Goal: Task Accomplishment & Management: Complete application form

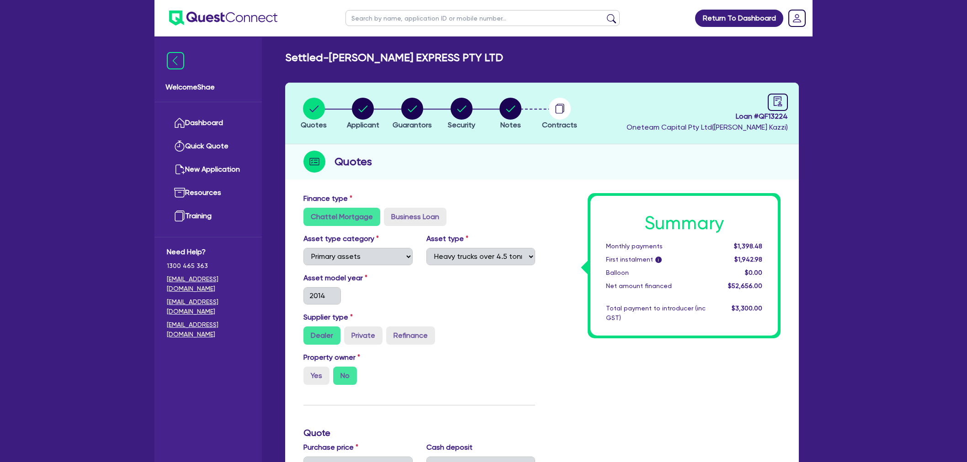
select select "PRIMARY_ASSETS"
select select "HEAVY_TRUCKS"
drag, startPoint x: 0, startPoint y: 0, endPoint x: 386, endPoint y: 20, distance: 386.6
click at [386, 20] on input "text" at bounding box center [482, 18] width 274 height 16
type input "[PERSON_NAME]"
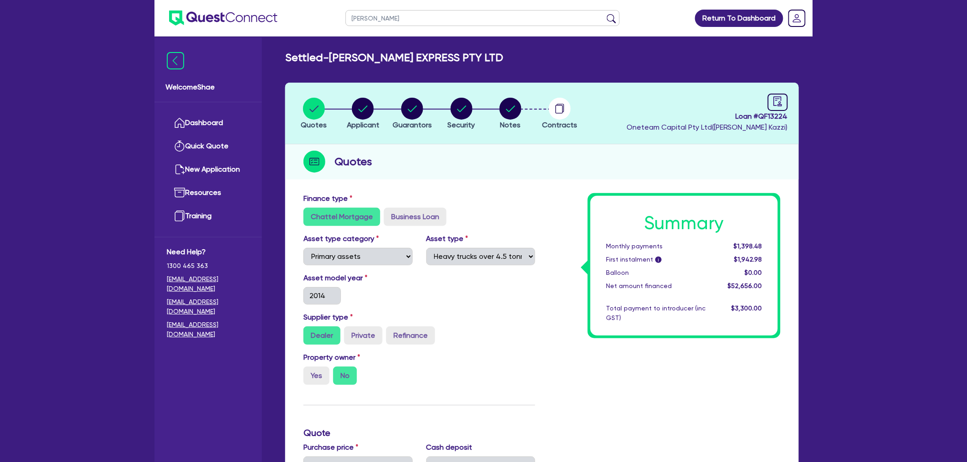
click button "submit" at bounding box center [611, 20] width 15 height 13
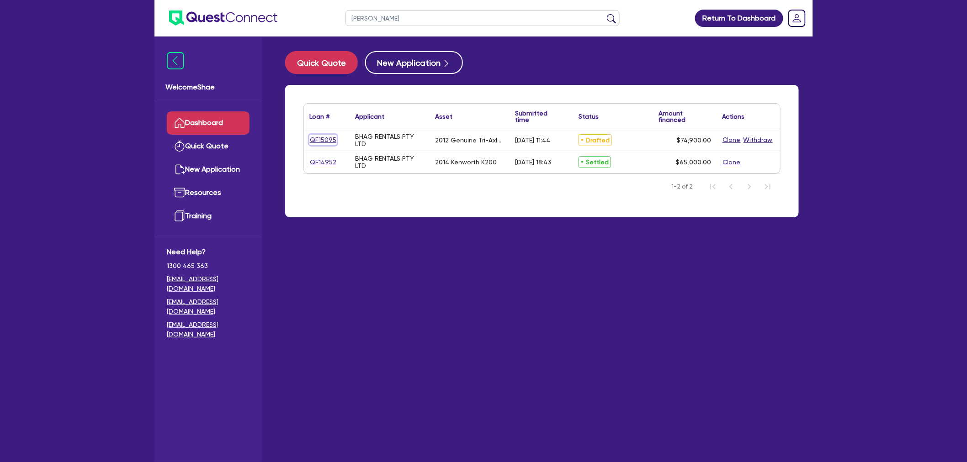
click at [318, 142] on link "QF15095" at bounding box center [322, 140] width 27 height 11
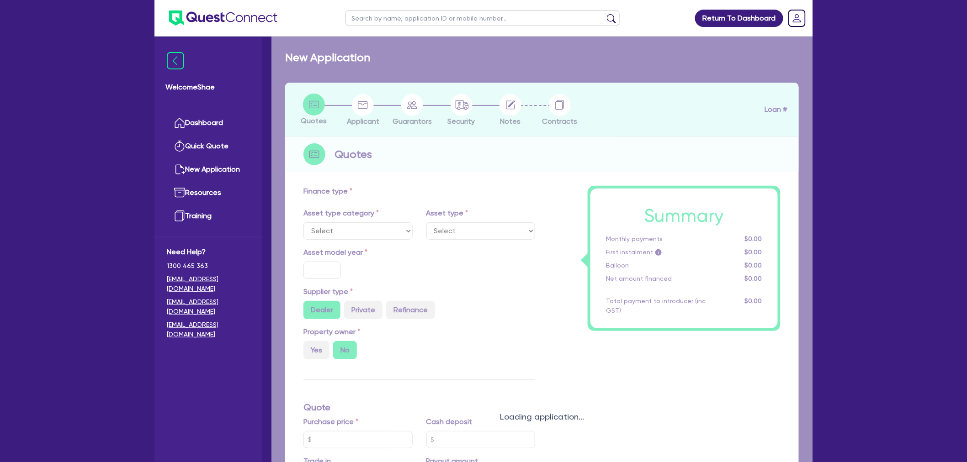
select select "PRIMARY_ASSETS"
type input "2012"
type input "99,800"
type input "24,900"
type input "7"
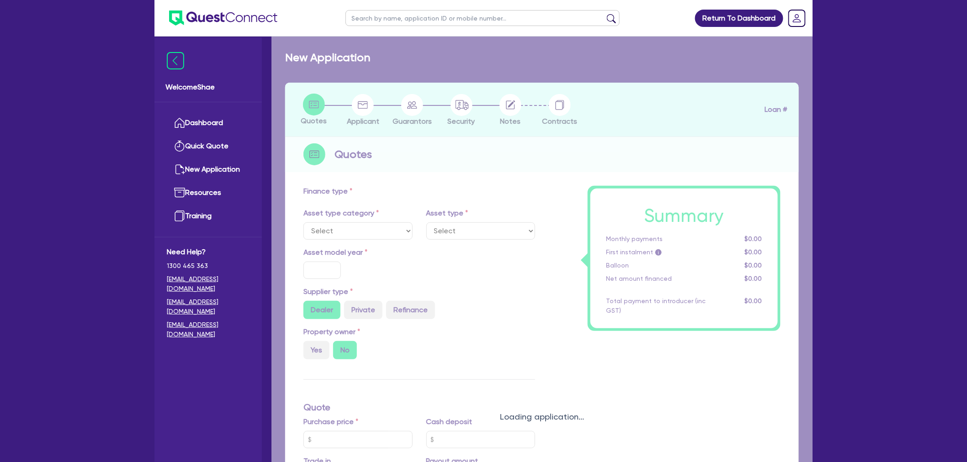
type input "5,243"
type input "16.75"
select select "TRAILERS"
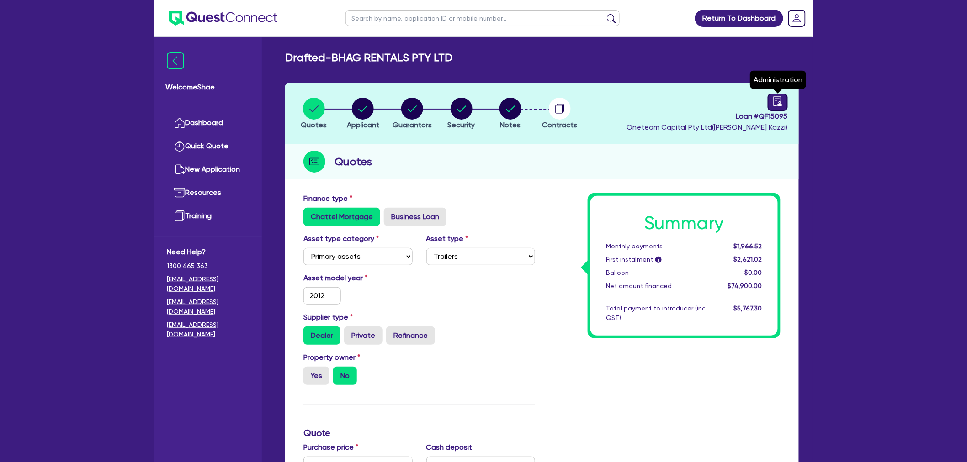
click at [771, 107] on link at bounding box center [778, 102] width 20 height 17
select select "DRAFTED_AMENDED"
select select "Angle Finance"
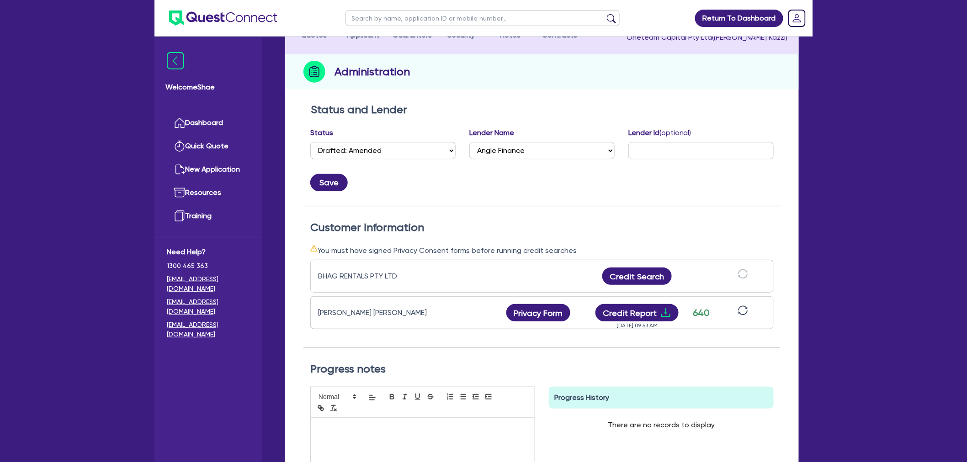
scroll to position [101, 0]
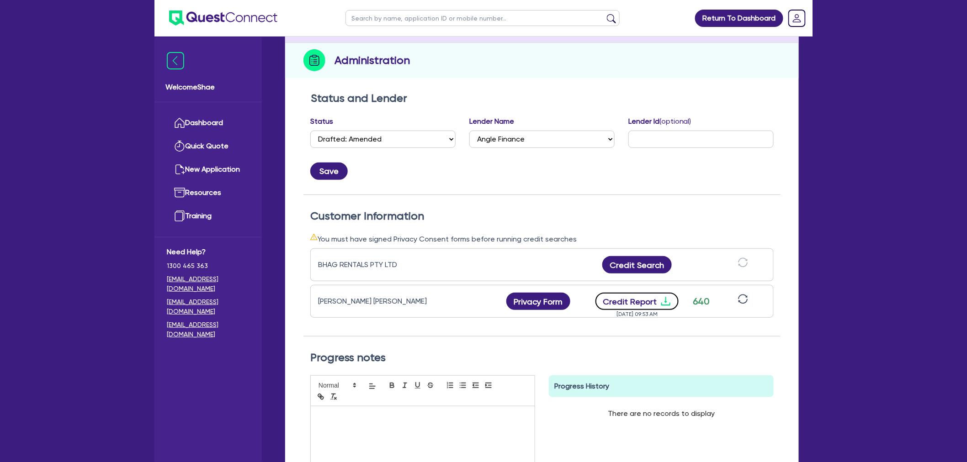
click at [651, 304] on button "Credit Report" at bounding box center [637, 301] width 84 height 17
click at [68, 163] on div "Return To Dashboard Edit Profile Logout Welcome Shae Dashboard Quick Quote New …" at bounding box center [483, 248] width 967 height 698
click at [376, 19] on input "text" at bounding box center [482, 18] width 274 height 16
type input "[PERSON_NAME]"
click button "submit" at bounding box center [611, 20] width 15 height 13
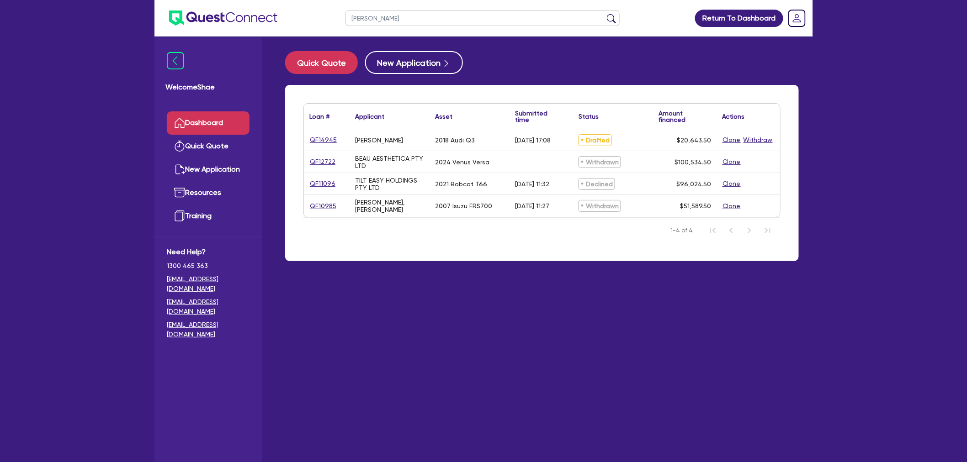
select select "CARS_AND_LIGHT_TRUCKS"
select select "PASSENGER_VEHICLES"
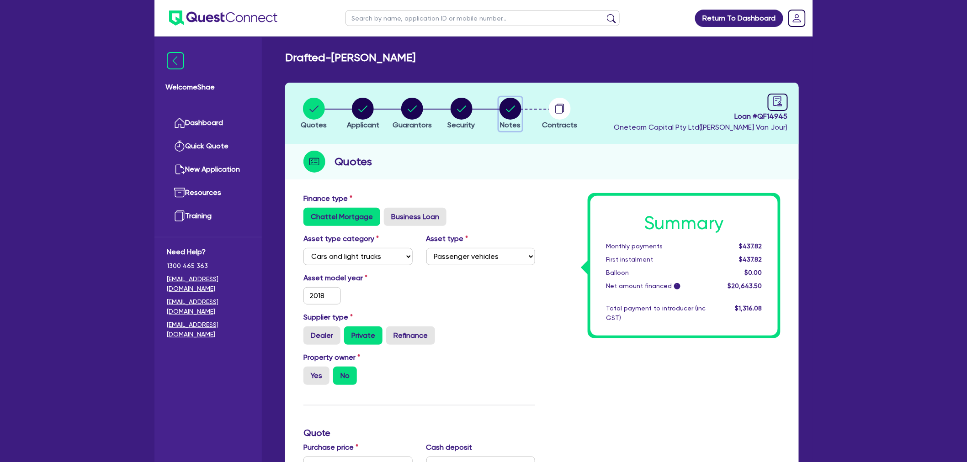
click at [515, 114] on circle "button" at bounding box center [510, 109] width 22 height 22
select select "Other"
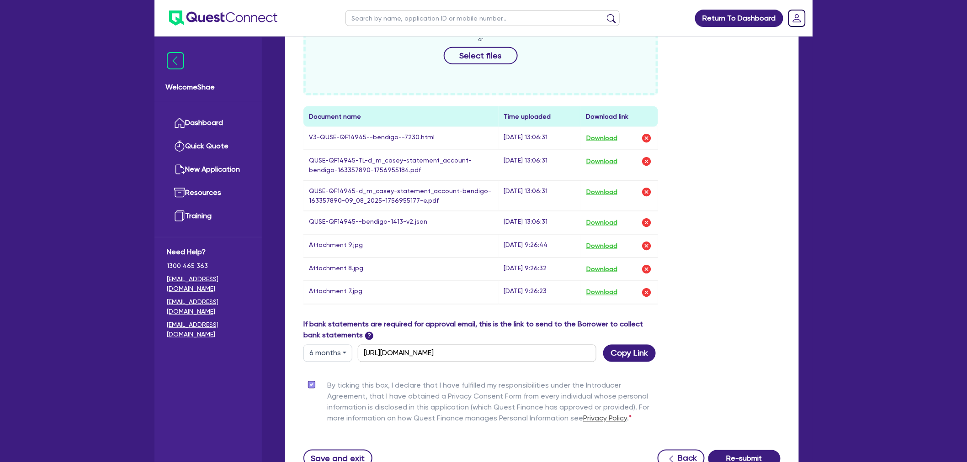
scroll to position [457, 0]
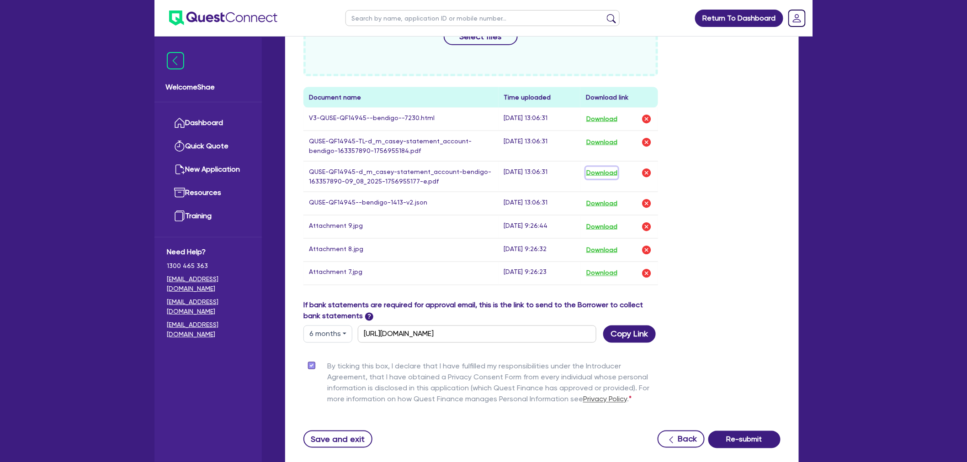
click at [611, 171] on button "Download" at bounding box center [602, 173] width 32 height 12
